Goal: Information Seeking & Learning: Learn about a topic

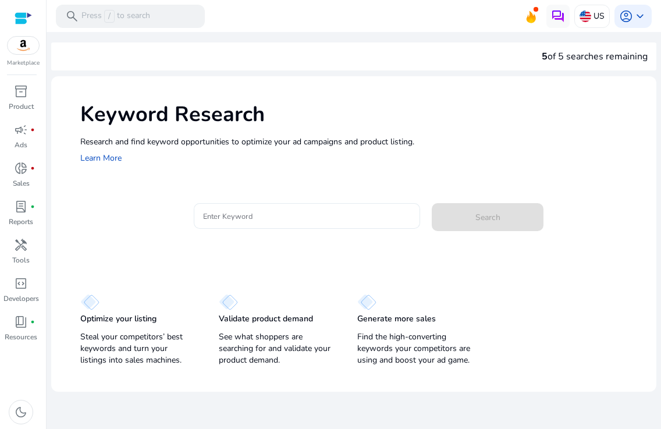
click at [255, 214] on input "Enter Keyword" at bounding box center [307, 215] width 208 height 13
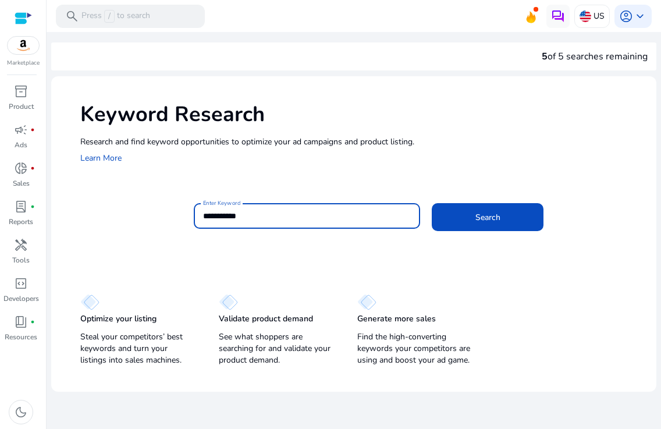
type input "**********"
click at [432, 203] on button "Search" at bounding box center [488, 217] width 112 height 28
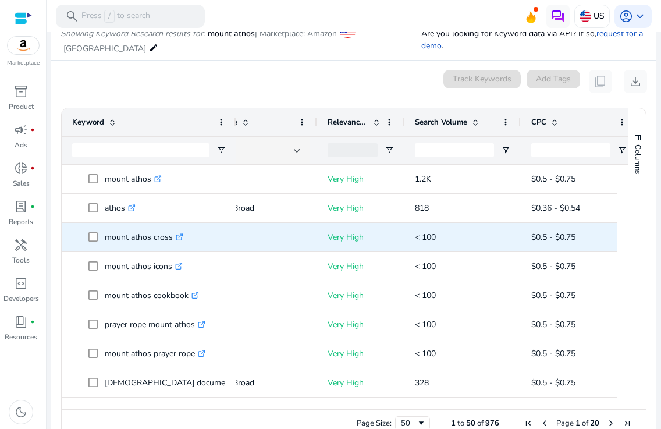
scroll to position [0, 152]
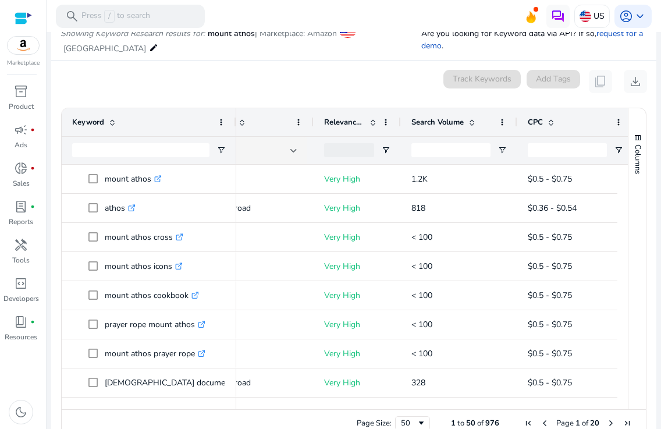
click at [474, 120] on span at bounding box center [471, 122] width 9 height 9
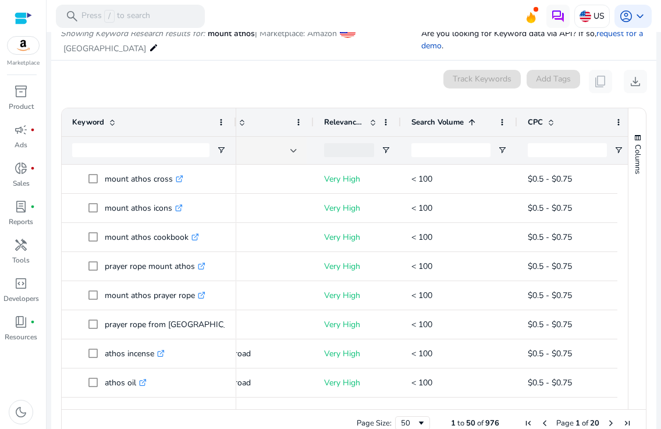
click at [473, 126] on span at bounding box center [471, 122] width 9 height 9
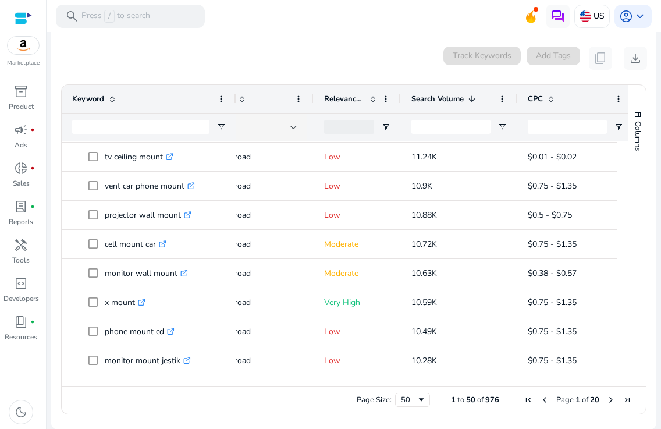
click at [609, 400] on span "Next Page" at bounding box center [610, 399] width 9 height 9
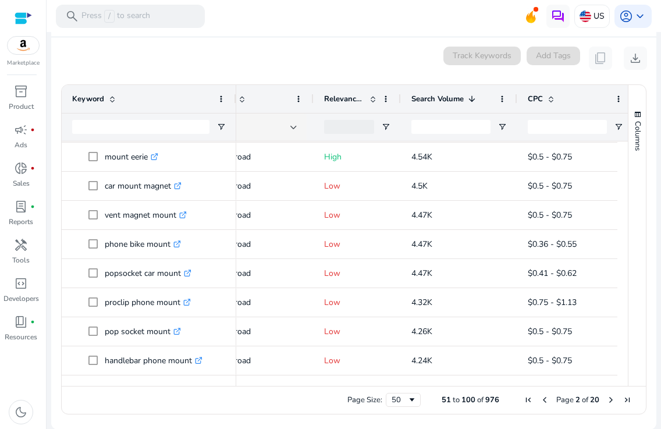
click at [606, 400] on span "Next Page" at bounding box center [610, 399] width 9 height 9
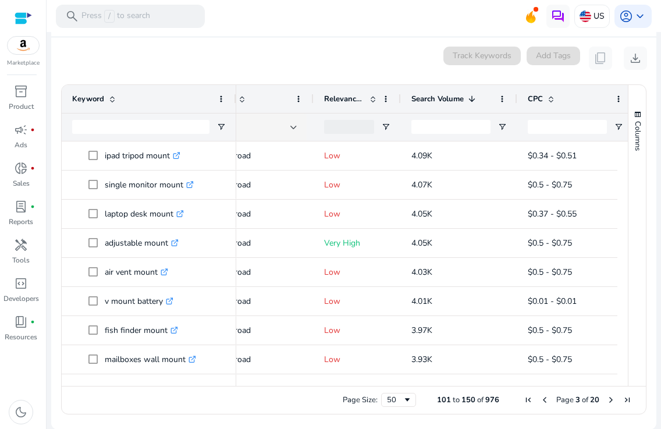
click at [599, 401] on span "Page 3 of 20" at bounding box center [577, 399] width 115 height 10
click at [606, 401] on span "Next Page" at bounding box center [610, 399] width 9 height 9
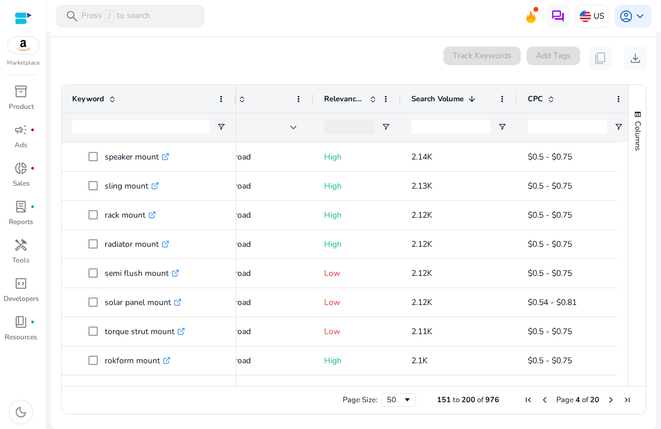
click at [606, 397] on span "Next Page" at bounding box center [610, 399] width 9 height 9
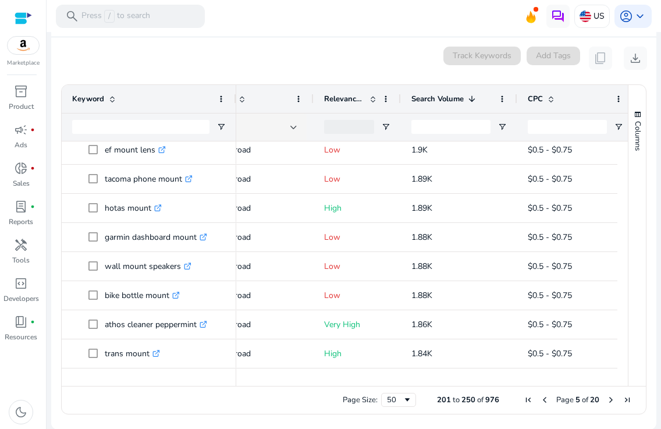
click at [606, 400] on span "Next Page" at bounding box center [610, 399] width 9 height 9
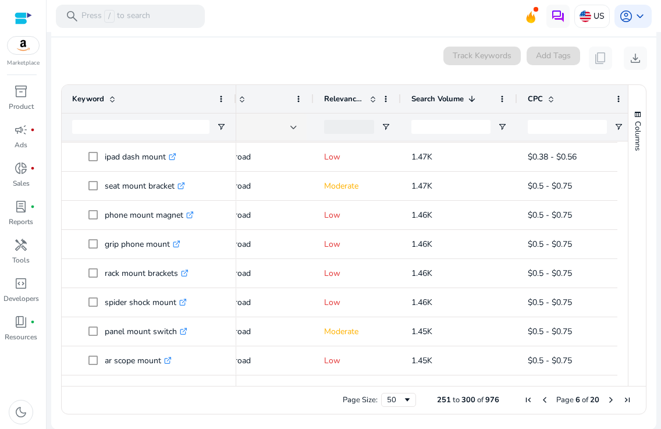
click at [606, 401] on span "Next Page" at bounding box center [610, 399] width 9 height 9
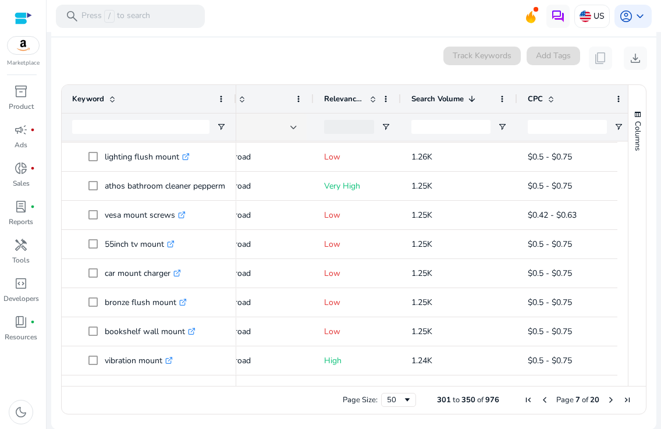
click at [606, 403] on span "Next Page" at bounding box center [610, 399] width 9 height 9
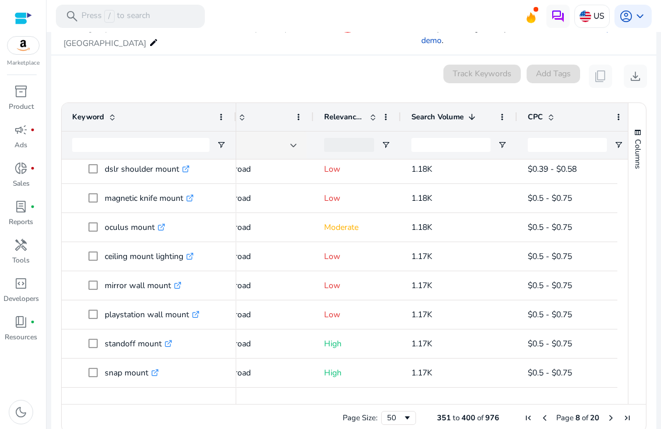
click at [600, 417] on span "Page 8 of 20" at bounding box center [577, 417] width 115 height 10
click at [601, 417] on span "Page 8 of 20" at bounding box center [577, 417] width 115 height 10
click at [606, 417] on span "Next Page" at bounding box center [610, 417] width 9 height 9
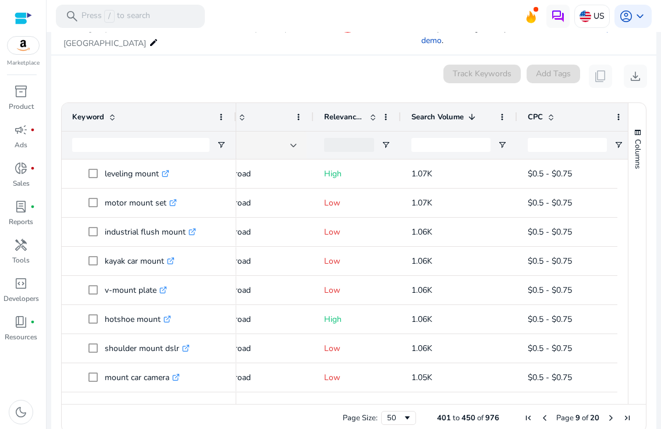
click at [606, 417] on span "Next Page" at bounding box center [610, 417] width 9 height 9
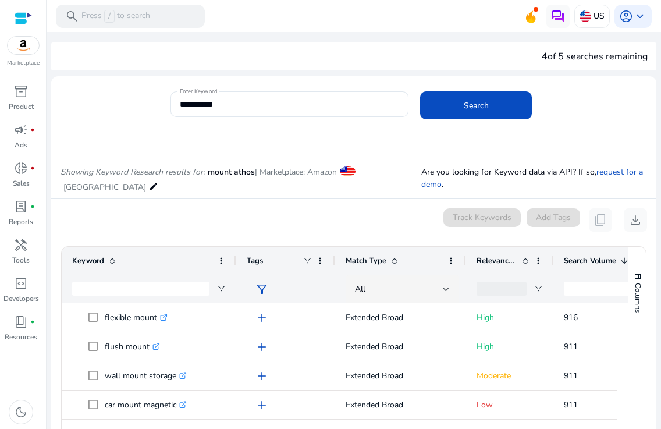
scroll to position [0, 152]
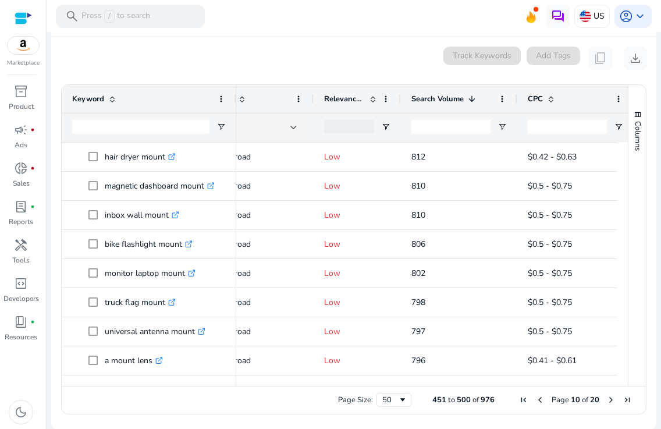
click at [540, 401] on span "Page 10 of 20" at bounding box center [575, 399] width 120 height 10
click at [535, 401] on span "Previous Page" at bounding box center [539, 399] width 9 height 9
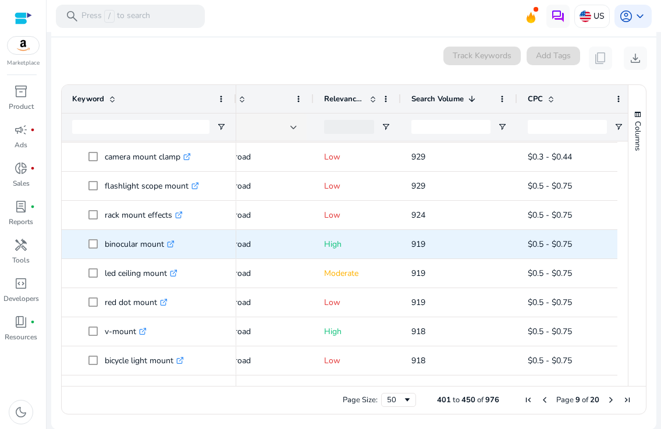
scroll to position [977, 0]
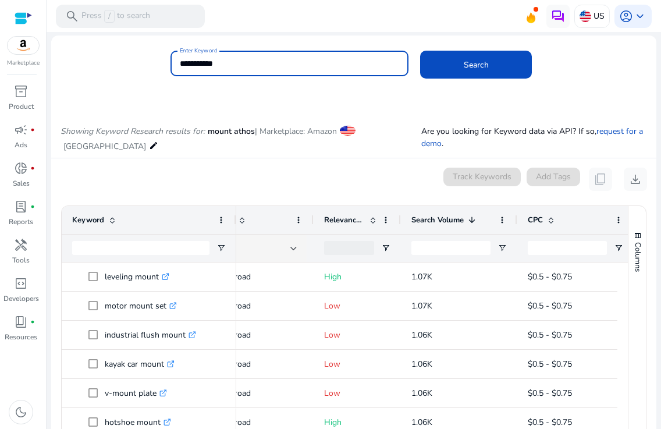
click at [193, 63] on input "**********" at bounding box center [290, 63] width 220 height 13
click at [420, 51] on button "Search" at bounding box center [476, 65] width 112 height 28
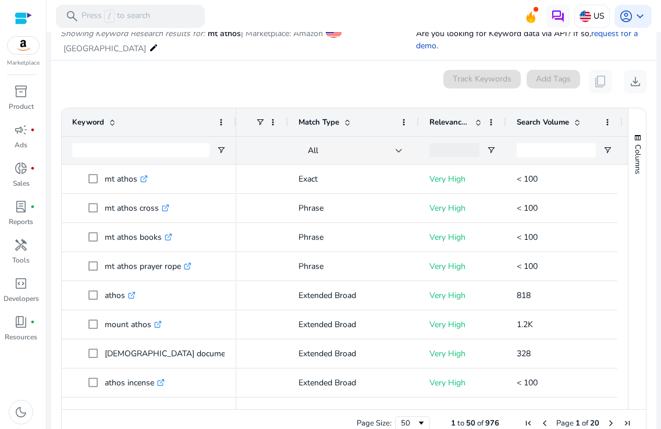
click at [578, 120] on span at bounding box center [576, 122] width 9 height 9
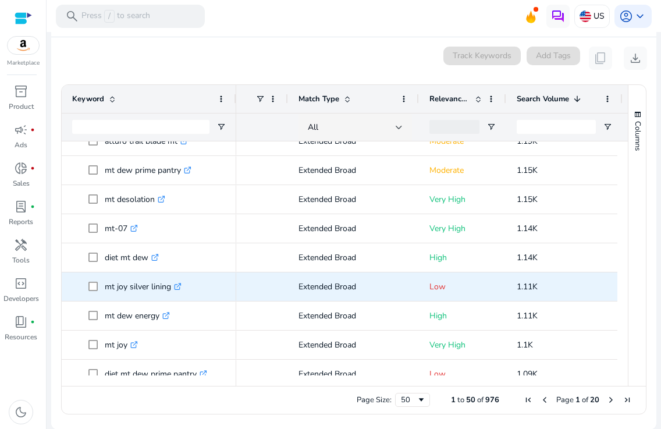
scroll to position [425, 0]
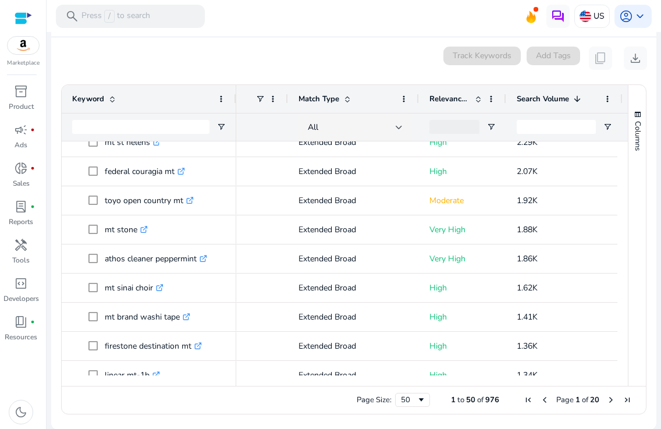
click at [606, 401] on span "Next Page" at bounding box center [610, 399] width 9 height 9
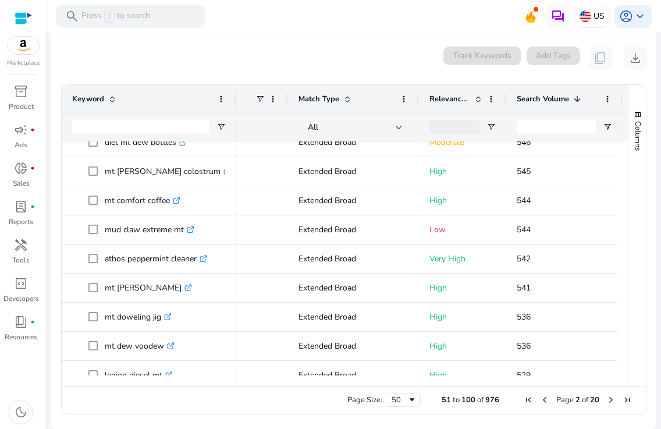
click at [605, 405] on div "Page Size: 50 51 to 100 of 976 Page 2 of 20" at bounding box center [354, 400] width 584 height 28
click at [606, 401] on span "Next Page" at bounding box center [610, 399] width 9 height 9
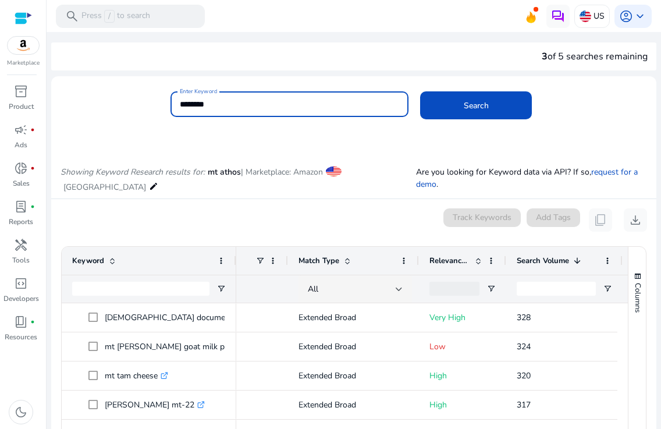
click at [186, 102] on input "********" at bounding box center [290, 104] width 220 height 13
type input "*****"
click at [420, 91] on button "Search" at bounding box center [476, 105] width 112 height 28
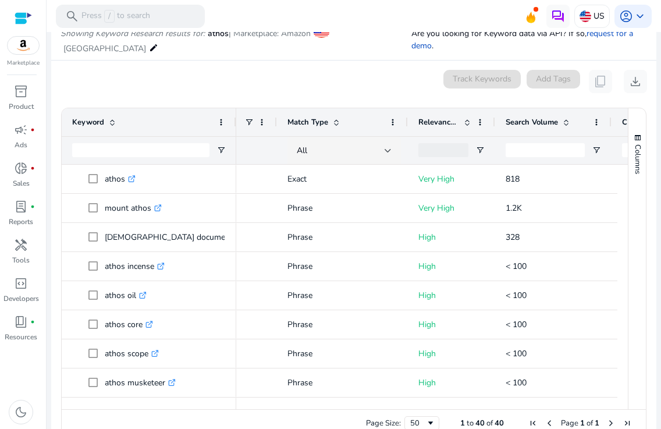
click at [570, 123] on span at bounding box center [565, 122] width 9 height 9
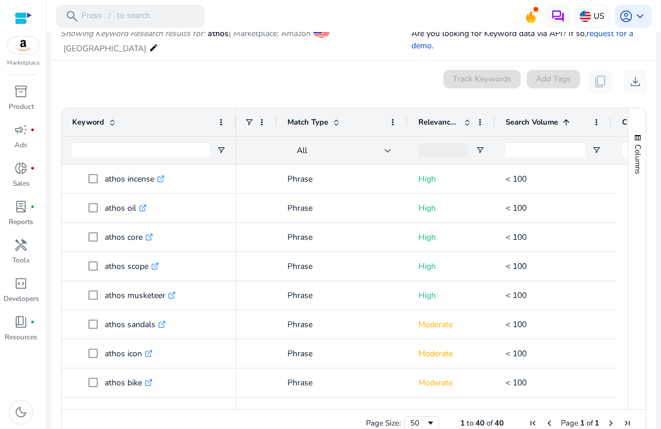
click at [570, 123] on span at bounding box center [565, 122] width 9 height 9
